Goal: Check status: Check status

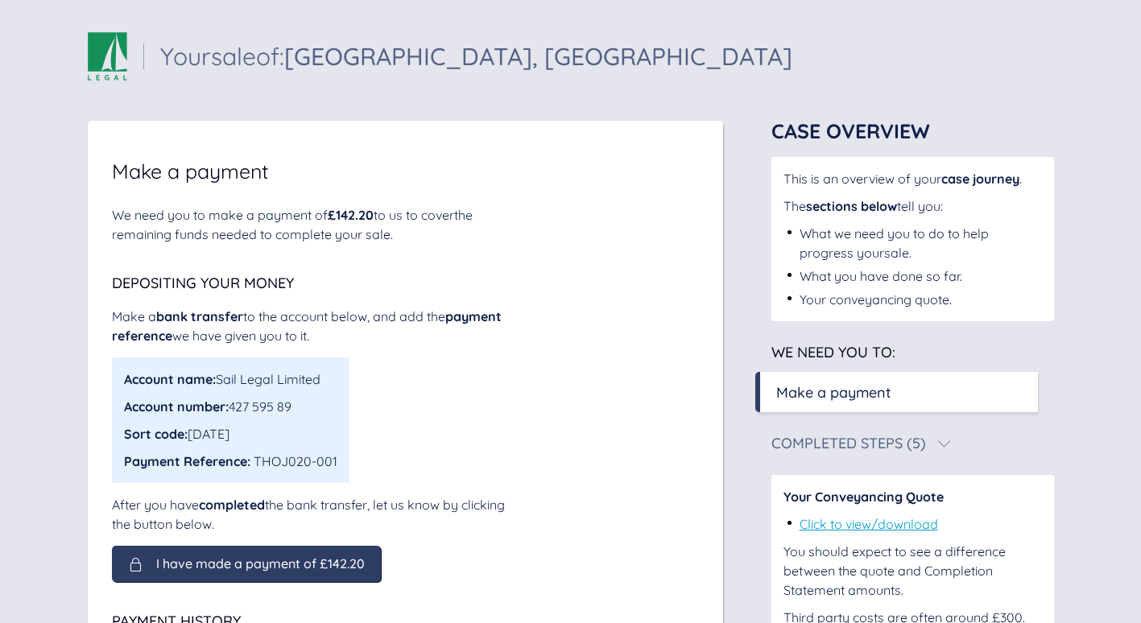
click at [296, 567] on span "I have made a payment of £142.20" at bounding box center [260, 564] width 209 height 14
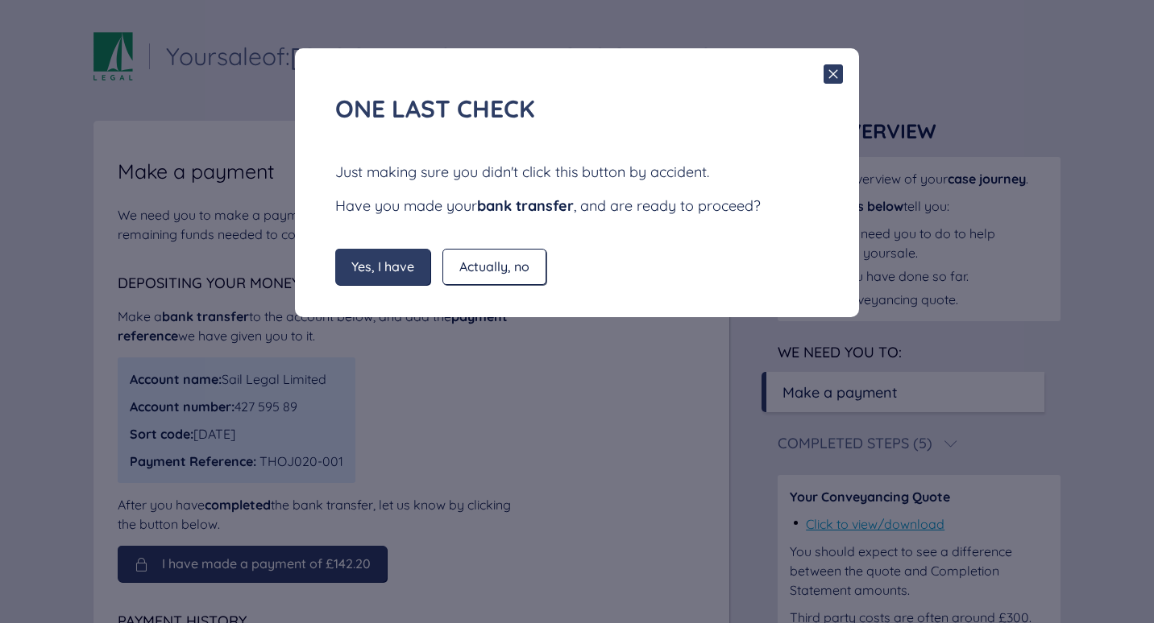
click at [379, 268] on span "Yes, I have" at bounding box center [382, 266] width 63 height 14
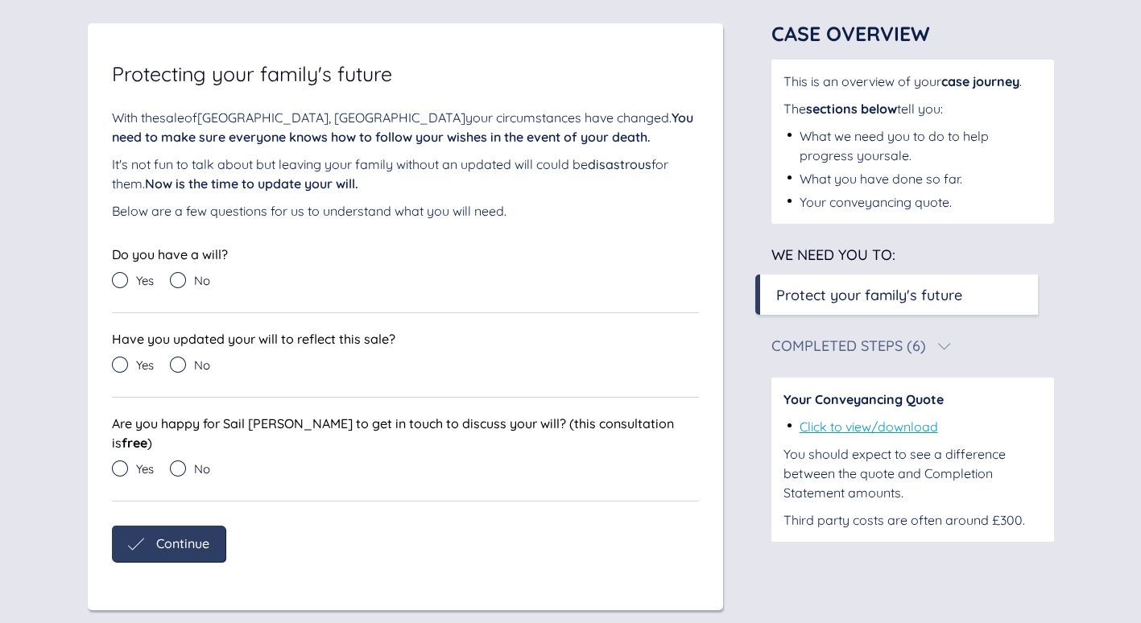
scroll to position [52, 0]
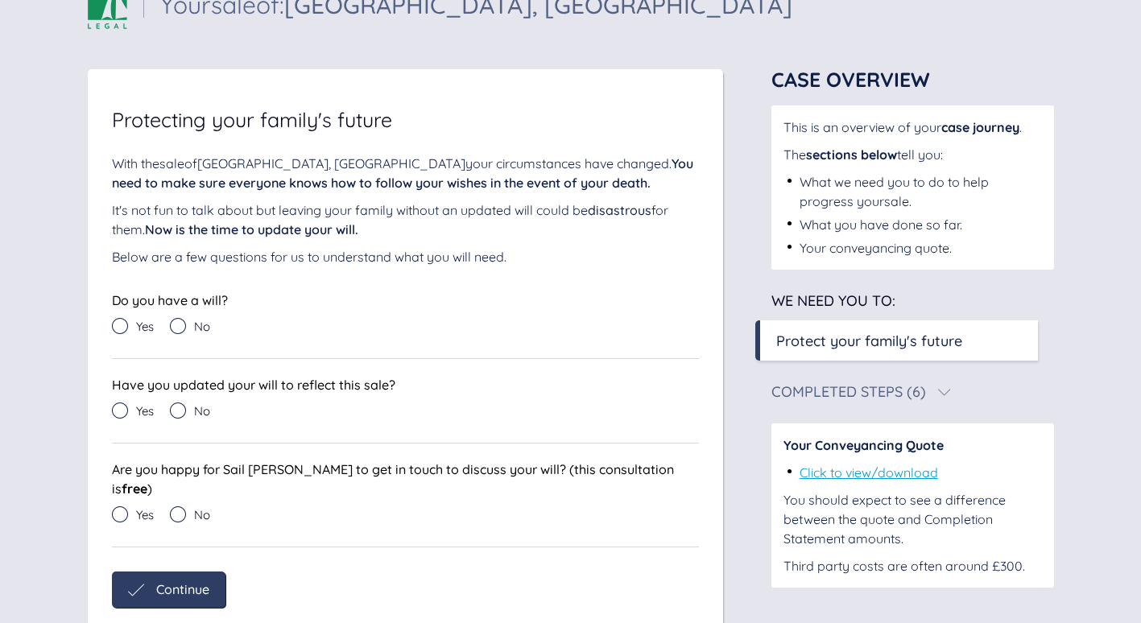
click at [125, 328] on icon at bounding box center [120, 326] width 16 height 16
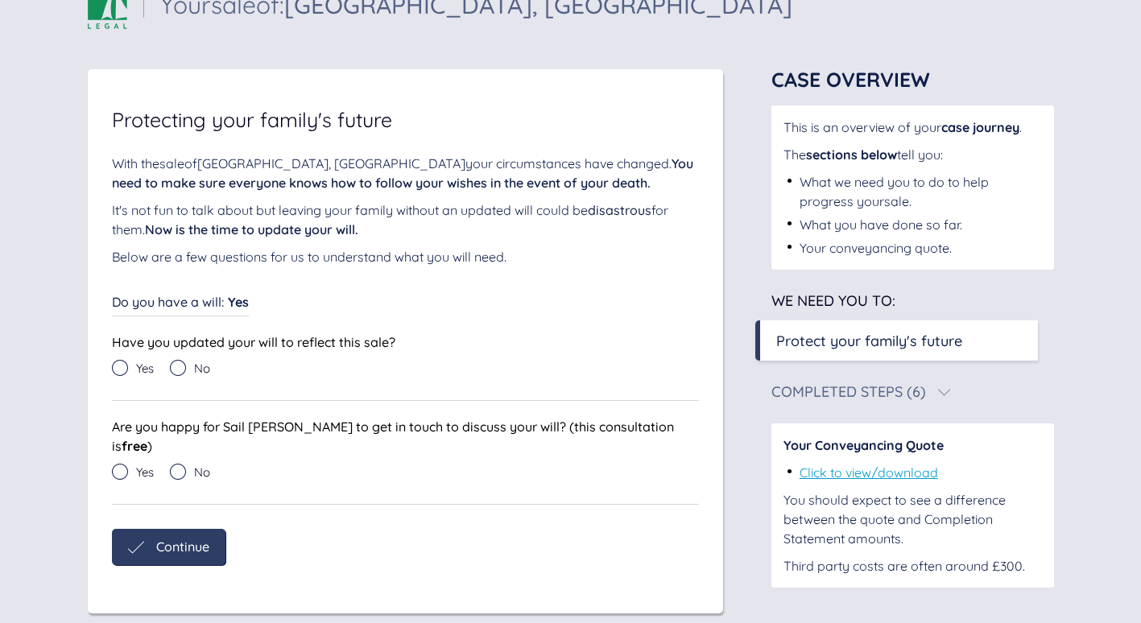
click at [176, 371] on icon at bounding box center [178, 368] width 16 height 16
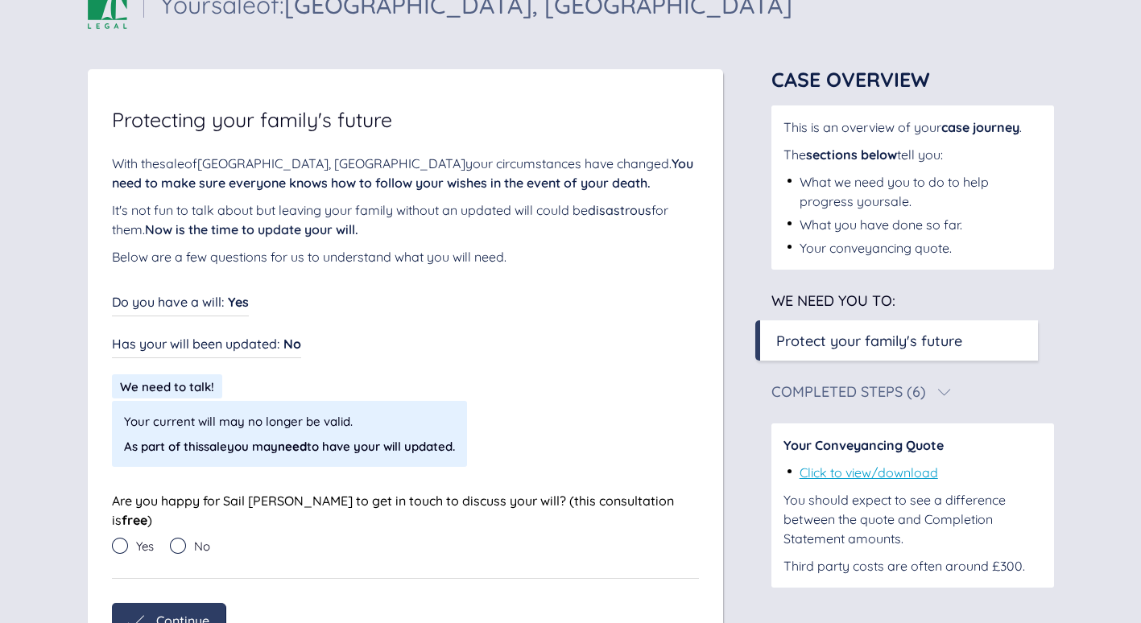
click at [181, 538] on icon at bounding box center [178, 546] width 16 height 16
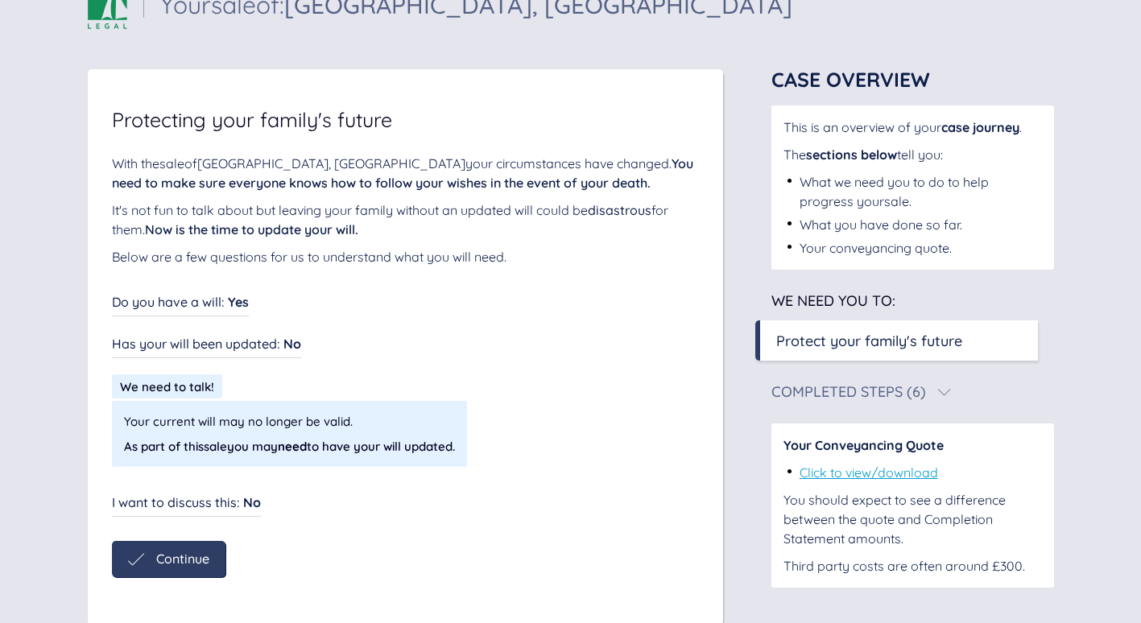
click at [172, 563] on span "Continue" at bounding box center [182, 559] width 53 height 14
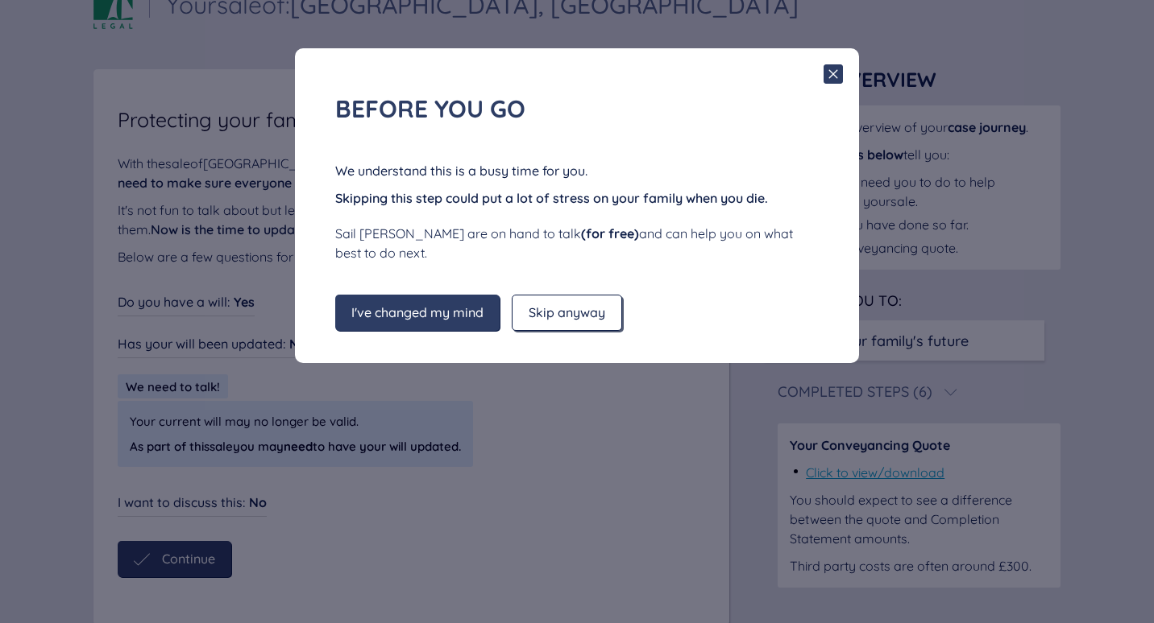
click at [550, 299] on div "Skip anyway" at bounding box center [567, 313] width 110 height 36
click at [552, 305] on span "Skip anyway" at bounding box center [566, 312] width 77 height 14
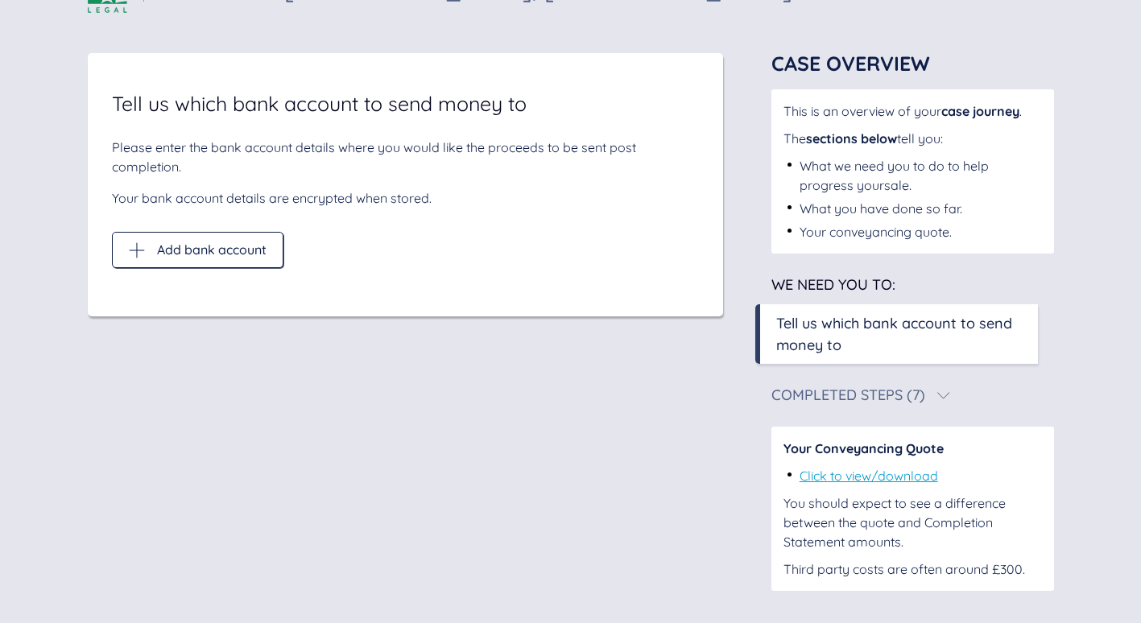
scroll to position [0, 0]
